Goal: Information Seeking & Learning: Compare options

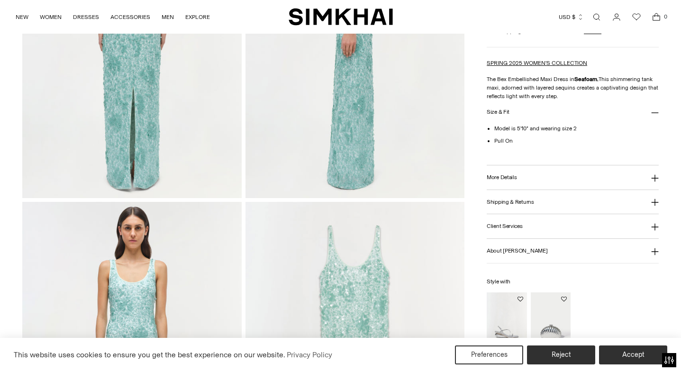
scroll to position [571, 0]
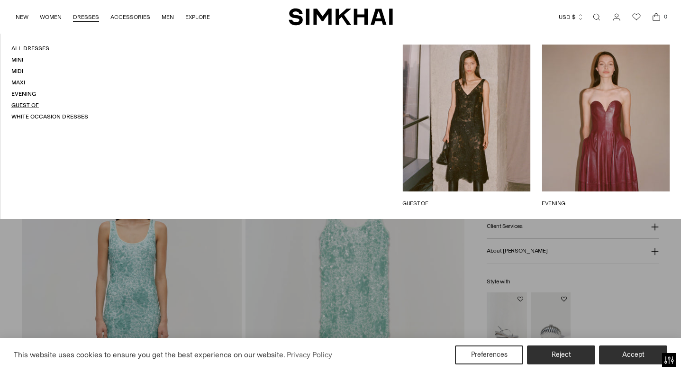
click at [31, 107] on link "Guest Of" at bounding box center [25, 105] width 28 height 7
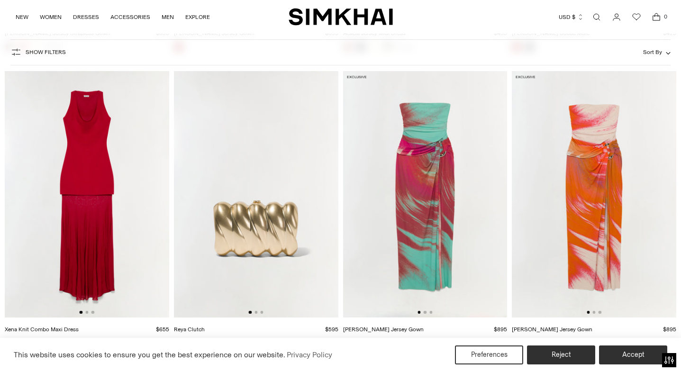
scroll to position [6061, 0]
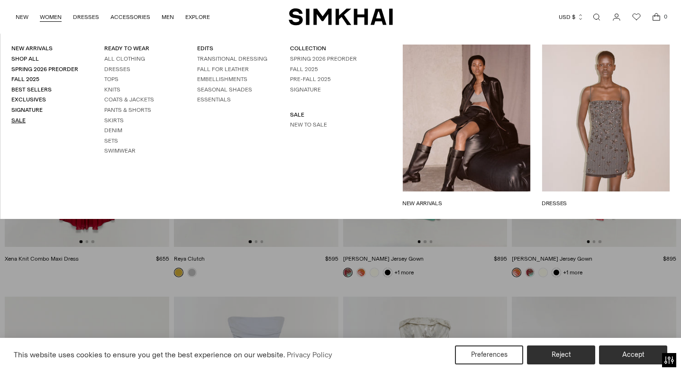
click at [19, 118] on link "Sale" at bounding box center [18, 120] width 14 height 7
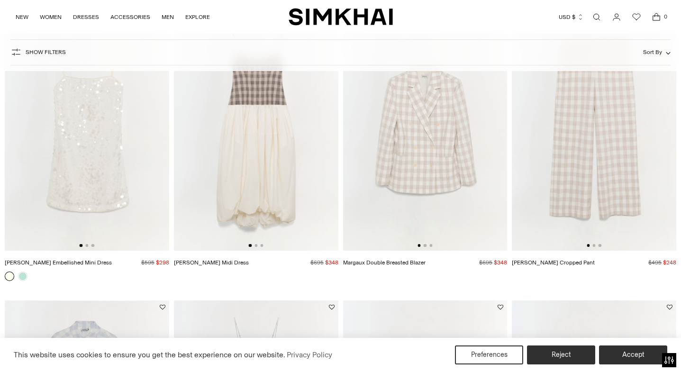
scroll to position [1015, 0]
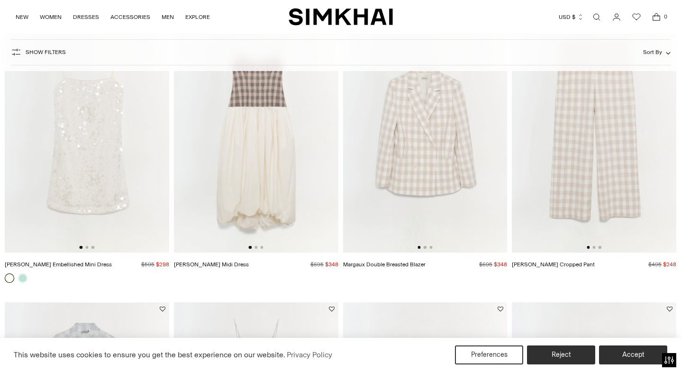
click at [153, 194] on img at bounding box center [87, 129] width 165 height 247
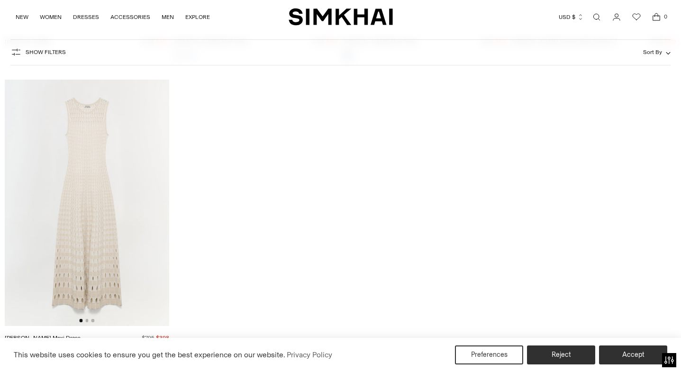
scroll to position [27830, 0]
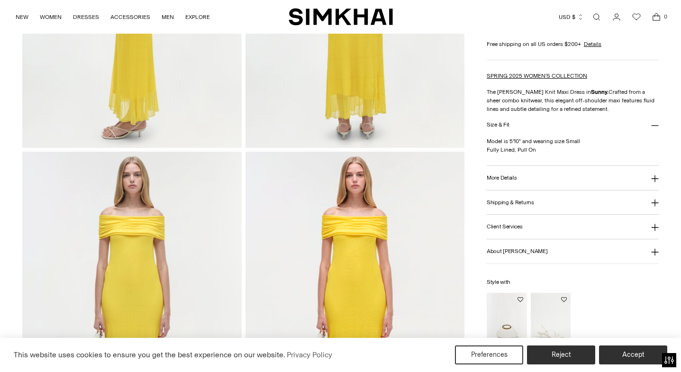
scroll to position [714, 0]
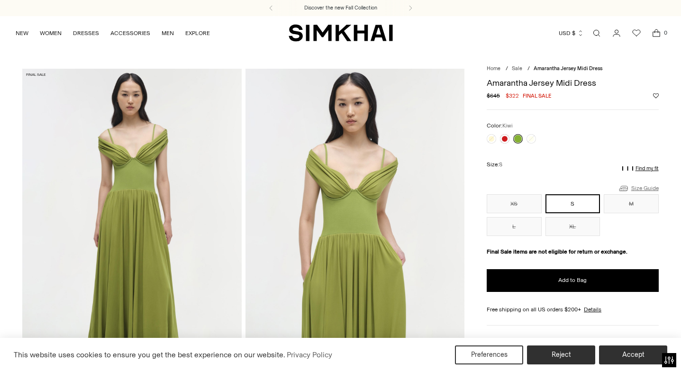
click at [650, 188] on link "Size Guide" at bounding box center [638, 189] width 41 height 12
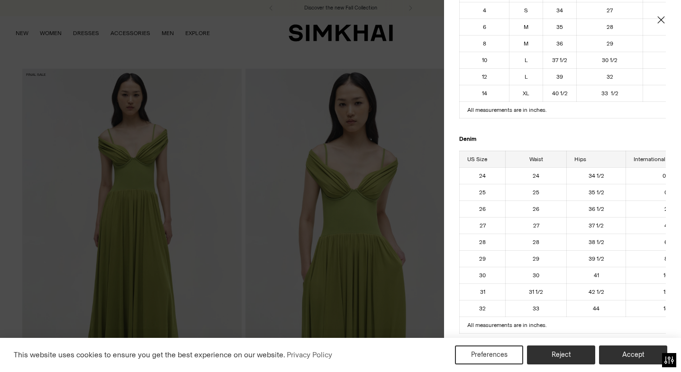
scroll to position [149, 0]
click at [660, 20] on icon "Close" at bounding box center [662, 19] width 8 height 9
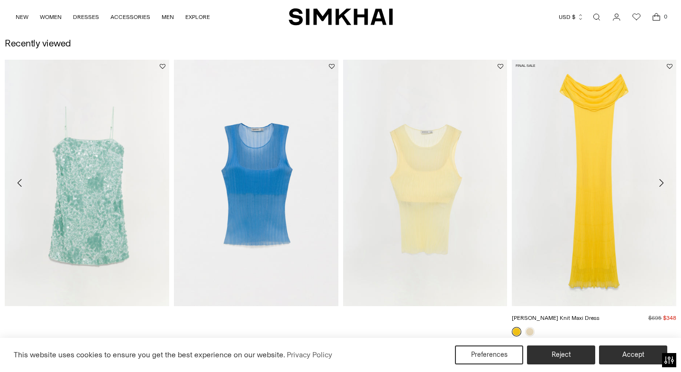
scroll to position [1056, 0]
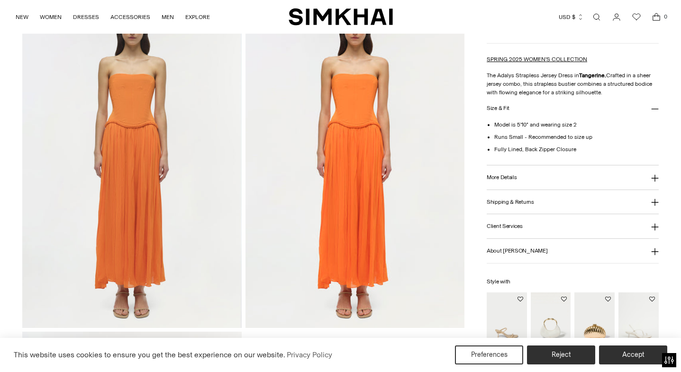
scroll to position [786, 0]
